Goal: Task Accomplishment & Management: Manage account settings

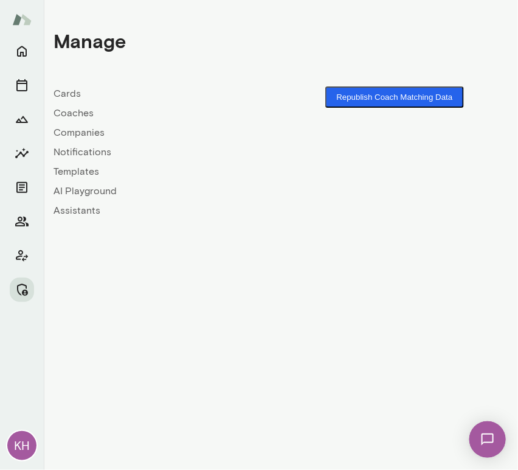
click at [423, 95] on button "Republish Coach Matching Data" at bounding box center [395, 96] width 138 height 21
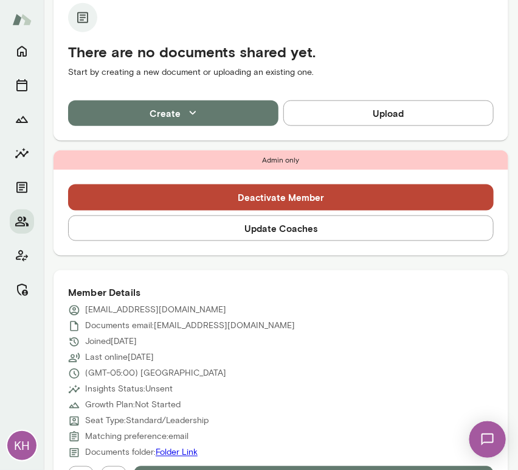
scroll to position [638, 0]
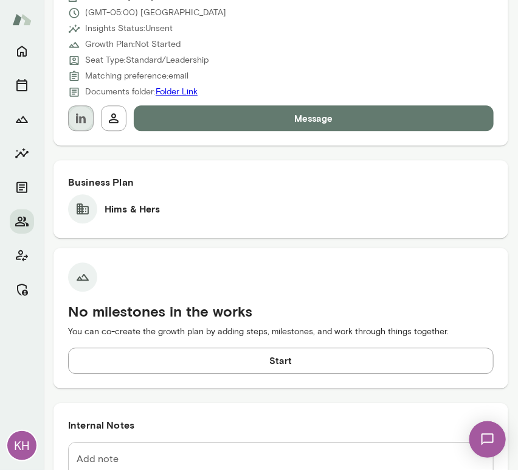
click at [83, 116] on icon "button" at bounding box center [81, 118] width 10 height 10
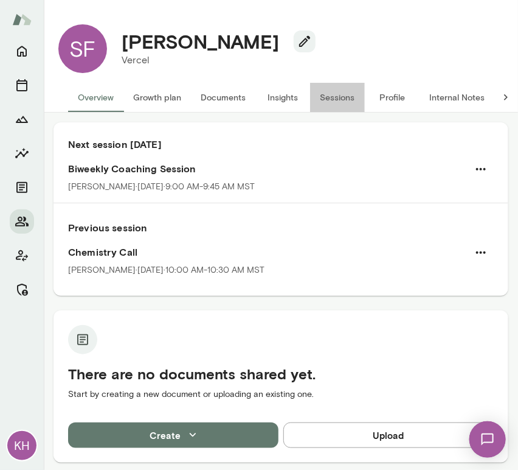
click at [336, 106] on button "Sessions" at bounding box center [337, 97] width 55 height 29
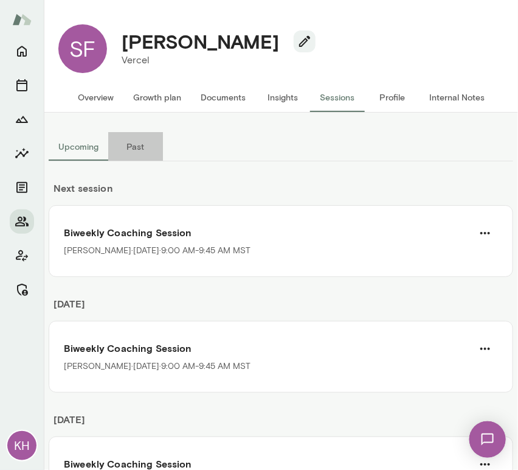
click at [126, 148] on button "Past" at bounding box center [135, 146] width 55 height 29
